Goal: Task Accomplishment & Management: Manage account settings

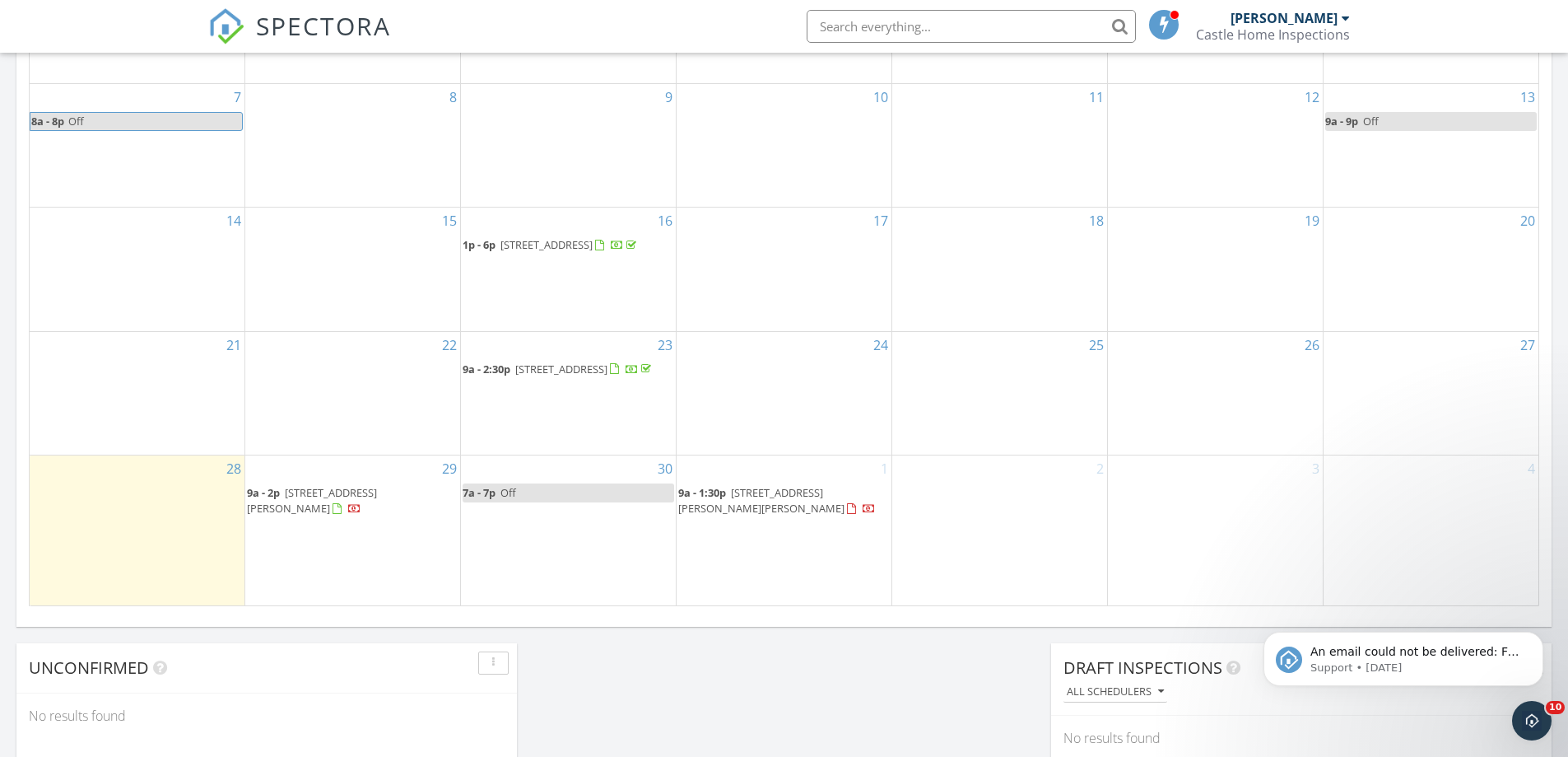
scroll to position [906, 0]
click at [352, 516] on span "9a - 2p 3421 Surrey Ln, Fort Collins 80524" at bounding box center [352, 500] width 211 height 32
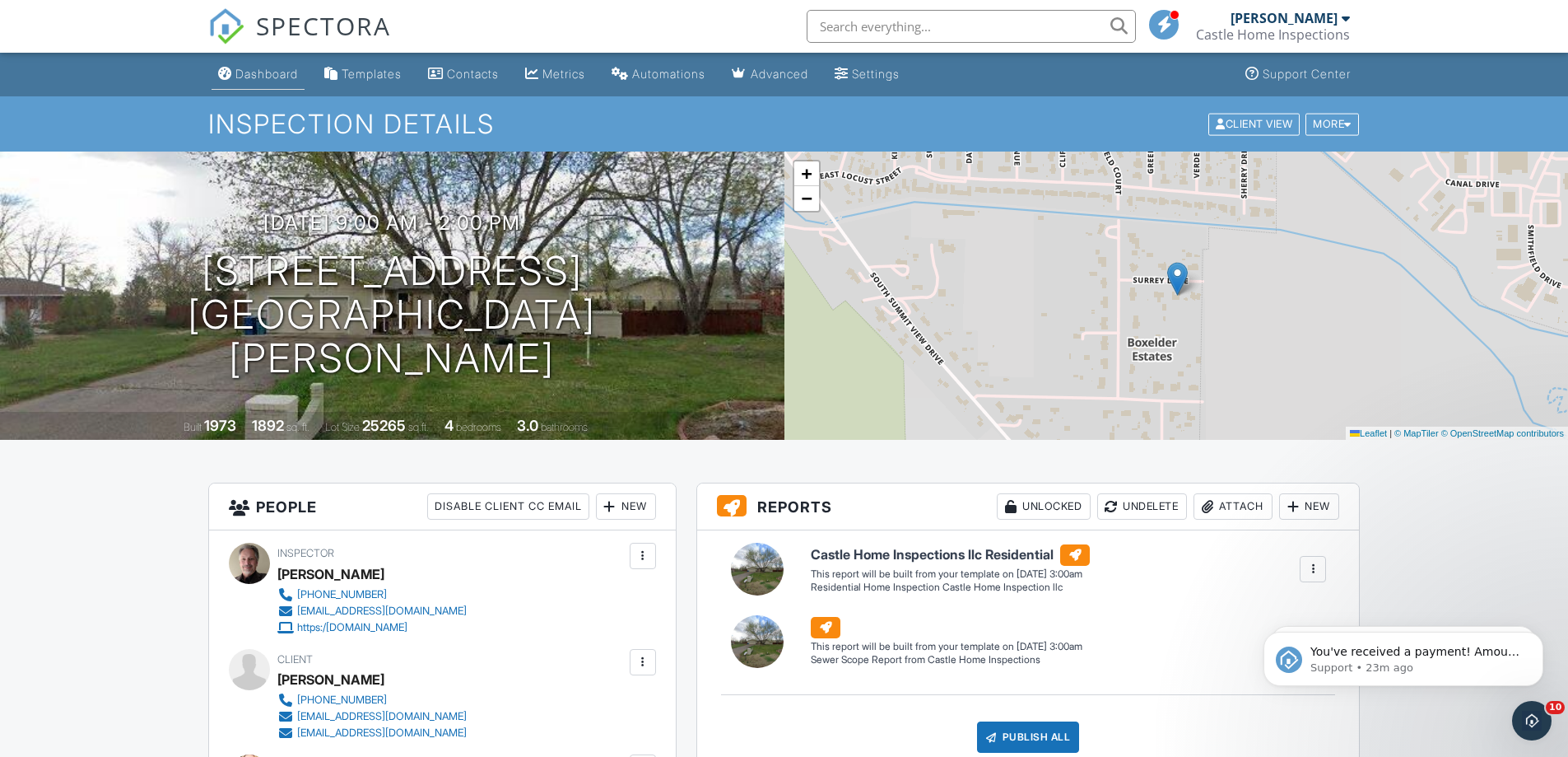
click at [264, 70] on div "Dashboard" at bounding box center [267, 73] width 63 height 14
